Goal: Transaction & Acquisition: Subscribe to service/newsletter

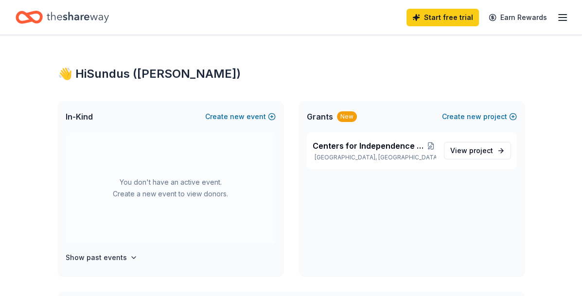
click at [563, 15] on icon "button" at bounding box center [563, 18] width 12 height 12
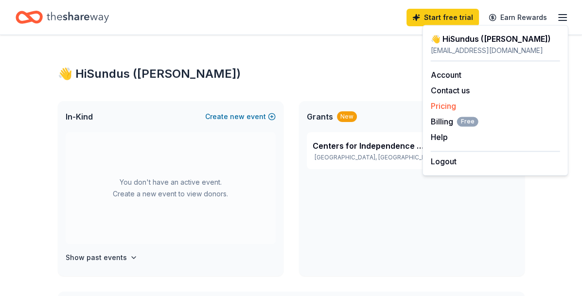
click at [445, 103] on link "Pricing" at bounding box center [443, 106] width 25 height 10
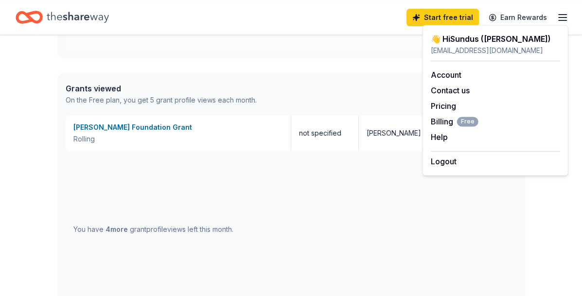
scroll to position [486, 0]
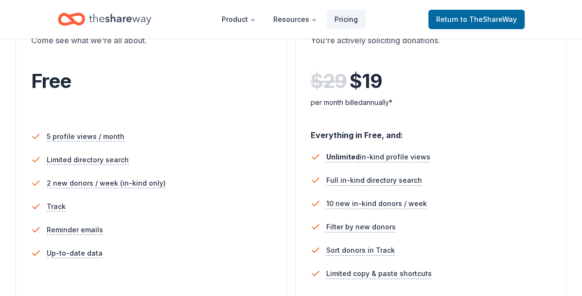
scroll to position [194, 0]
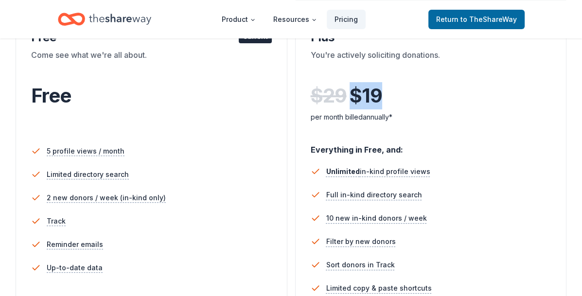
drag, startPoint x: 422, startPoint y: 85, endPoint x: 380, endPoint y: 98, distance: 43.8
click at [380, 98] on div "$ 29 $ 19" at bounding box center [431, 95] width 241 height 27
drag, startPoint x: 380, startPoint y: 98, endPoint x: 371, endPoint y: 93, distance: 9.8
copy span "$ 19"
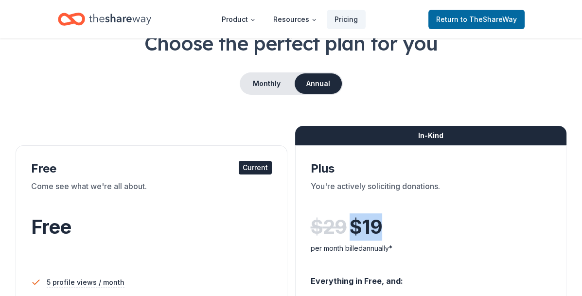
scroll to position [49, 0]
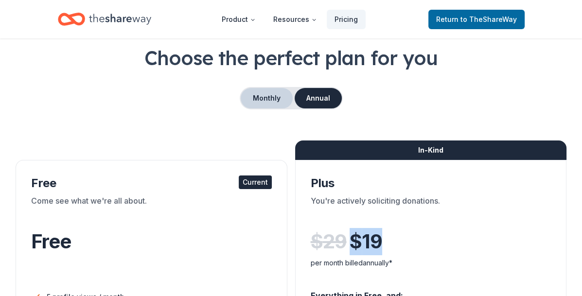
click at [273, 97] on button "Monthly" at bounding box center [267, 98] width 52 height 20
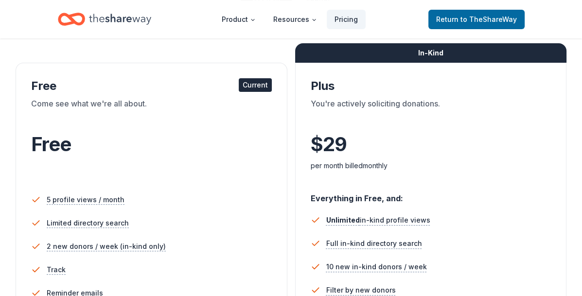
scroll to position [194, 0]
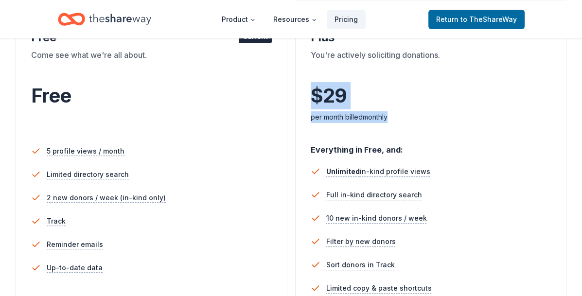
drag, startPoint x: 406, startPoint y: 121, endPoint x: 310, endPoint y: 97, distance: 99.6
click at [310, 97] on div "In-Kind Plus You're actively soliciting donations. $ 29 $ per month billed mont…" at bounding box center [431, 189] width 272 height 350
